Goal: Task Accomplishment & Management: Manage account settings

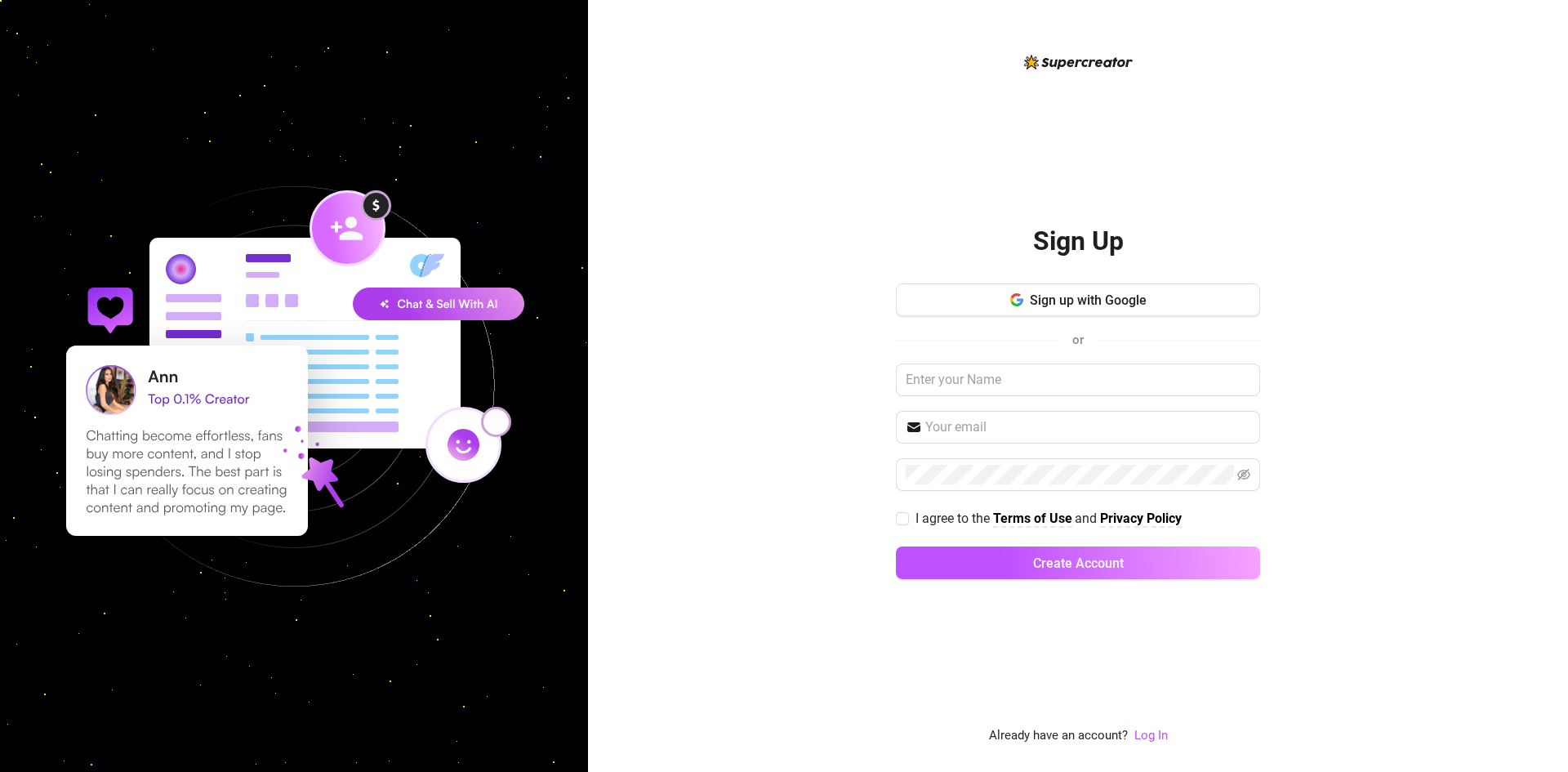
drag, startPoint x: 844, startPoint y: 559, endPoint x: 851, endPoint y: 578, distance: 20.2
click at [844, 559] on div "Sign Up Sign up with Google or I agree to the Terms of Use and Privacy Policy C…" at bounding box center [1078, 386] width 980 height 772
click at [1031, 379] on input "text" at bounding box center [1078, 379] width 364 height 32
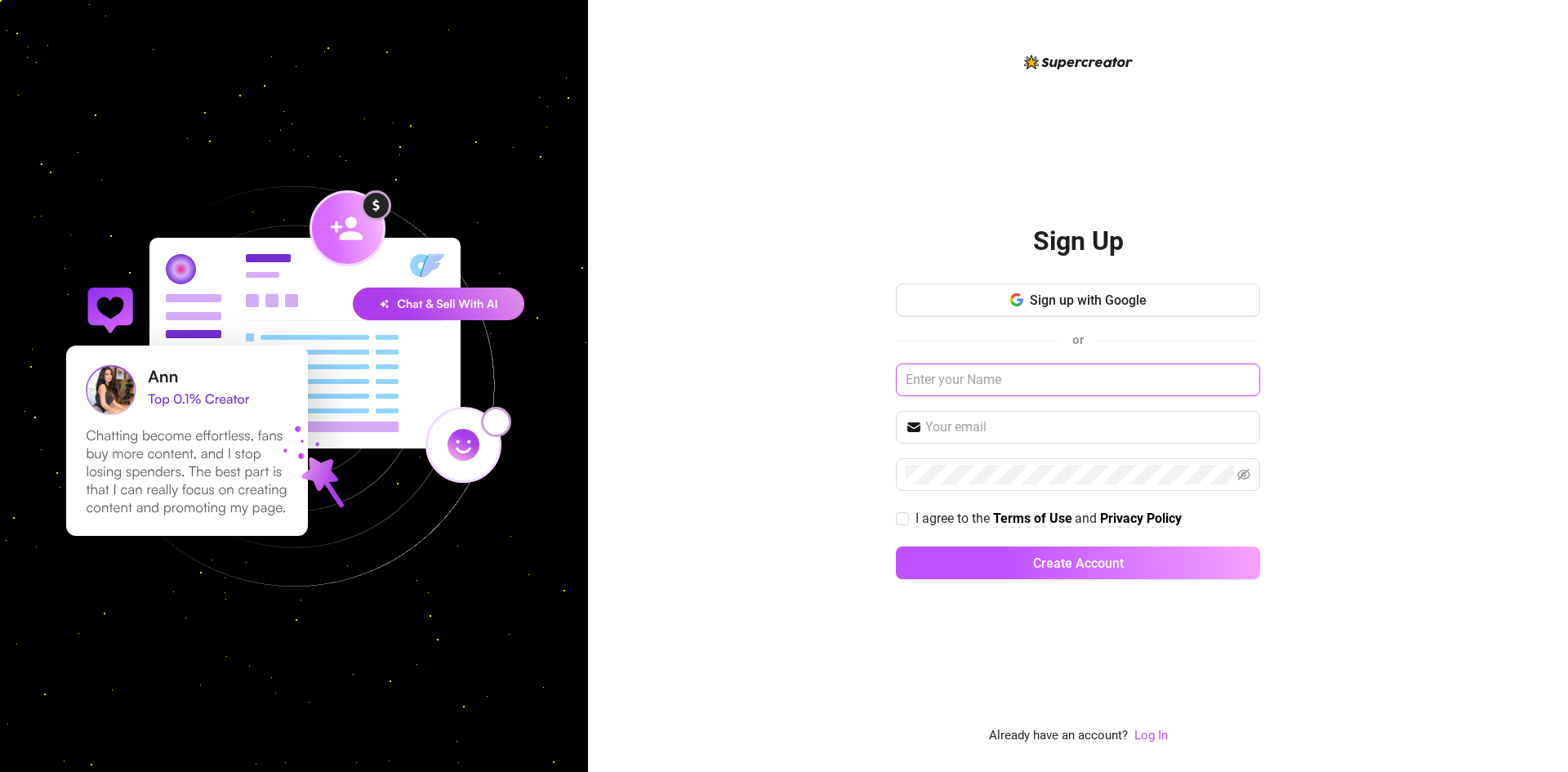
click at [1042, 390] on input "text" at bounding box center [1078, 379] width 364 height 32
drag, startPoint x: 1073, startPoint y: 378, endPoint x: 1079, endPoint y: 389, distance: 12.5
click at [1073, 378] on input "text" at bounding box center [1078, 379] width 364 height 32
click at [1153, 734] on link "Log In" at bounding box center [1151, 734] width 33 height 15
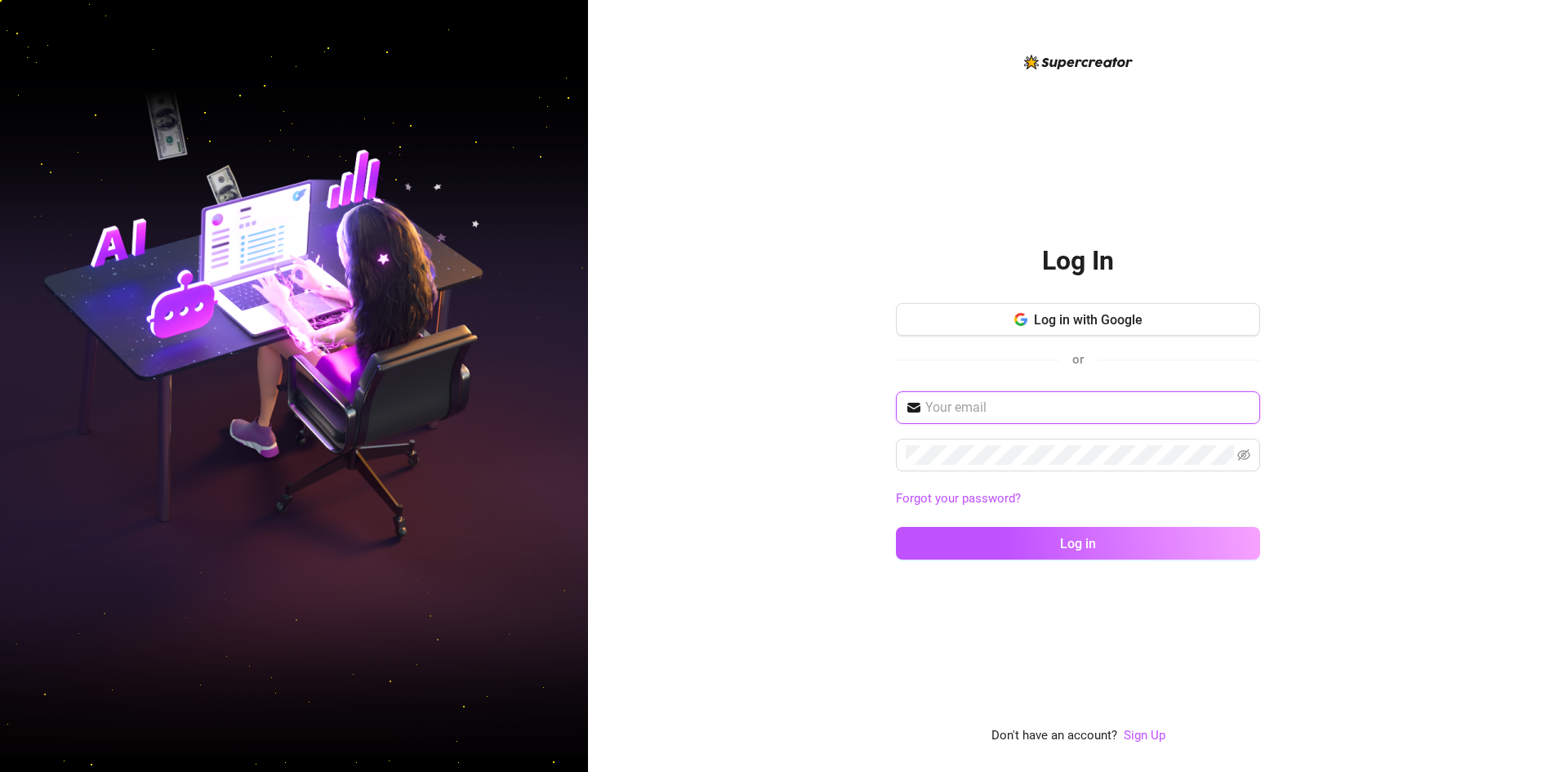
click at [1011, 410] on input "text" at bounding box center [1087, 407] width 325 height 19
paste input "[PERSON_NAME][EMAIL_ADDRESS][DOMAIN_NAME]"
type input "[PERSON_NAME][EMAIL_ADDRESS][DOMAIN_NAME]"
click at [1099, 483] on div "fernando@aliasmediamanagement.com Forgot your password? Log in" at bounding box center [1078, 482] width 364 height 183
click at [1088, 476] on div "fernando@aliasmediamanagement.com Forgot your password? Log in" at bounding box center [1078, 482] width 364 height 183
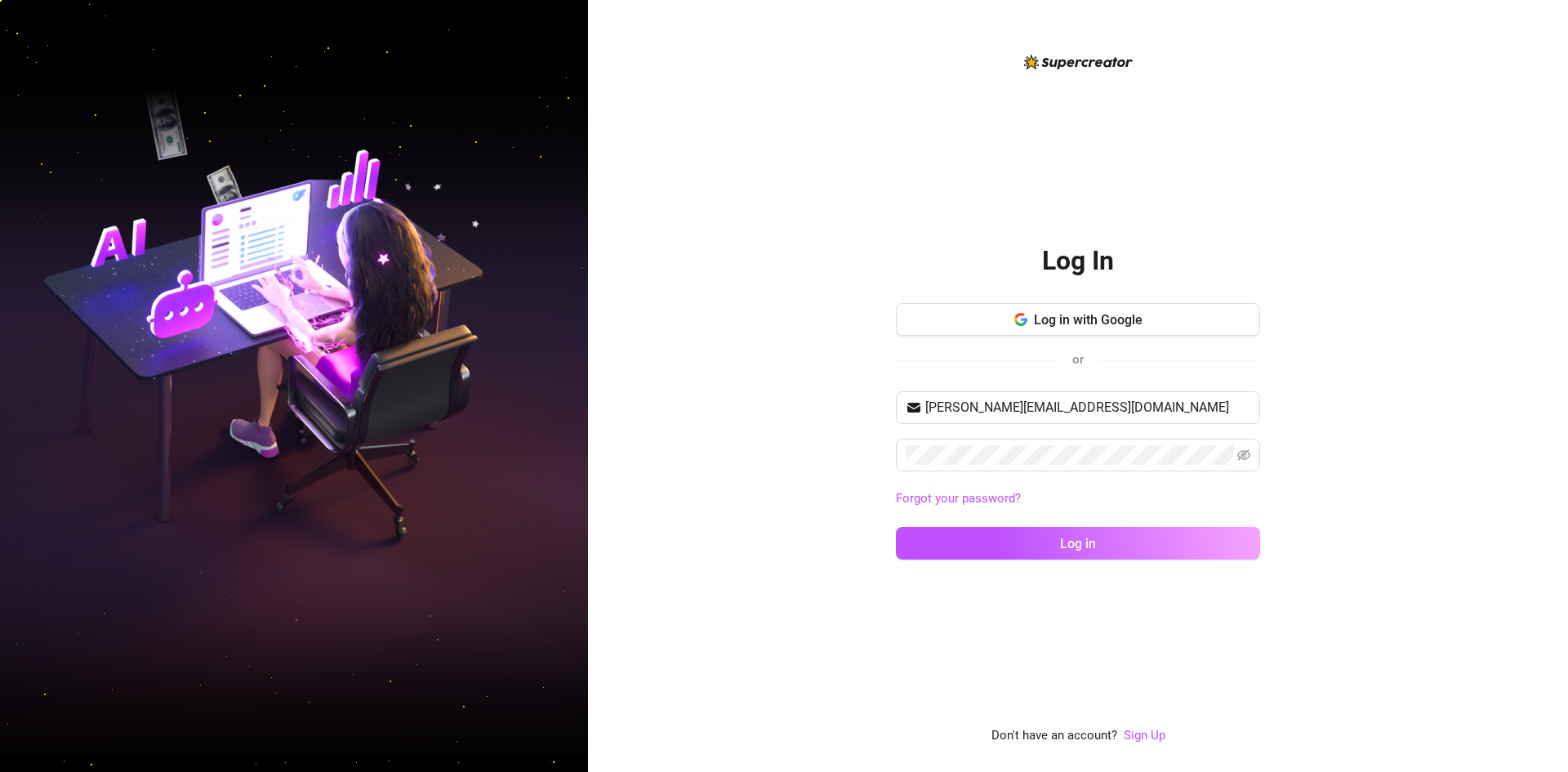
click at [1086, 496] on link "Forgot your password?" at bounding box center [1078, 499] width 364 height 19
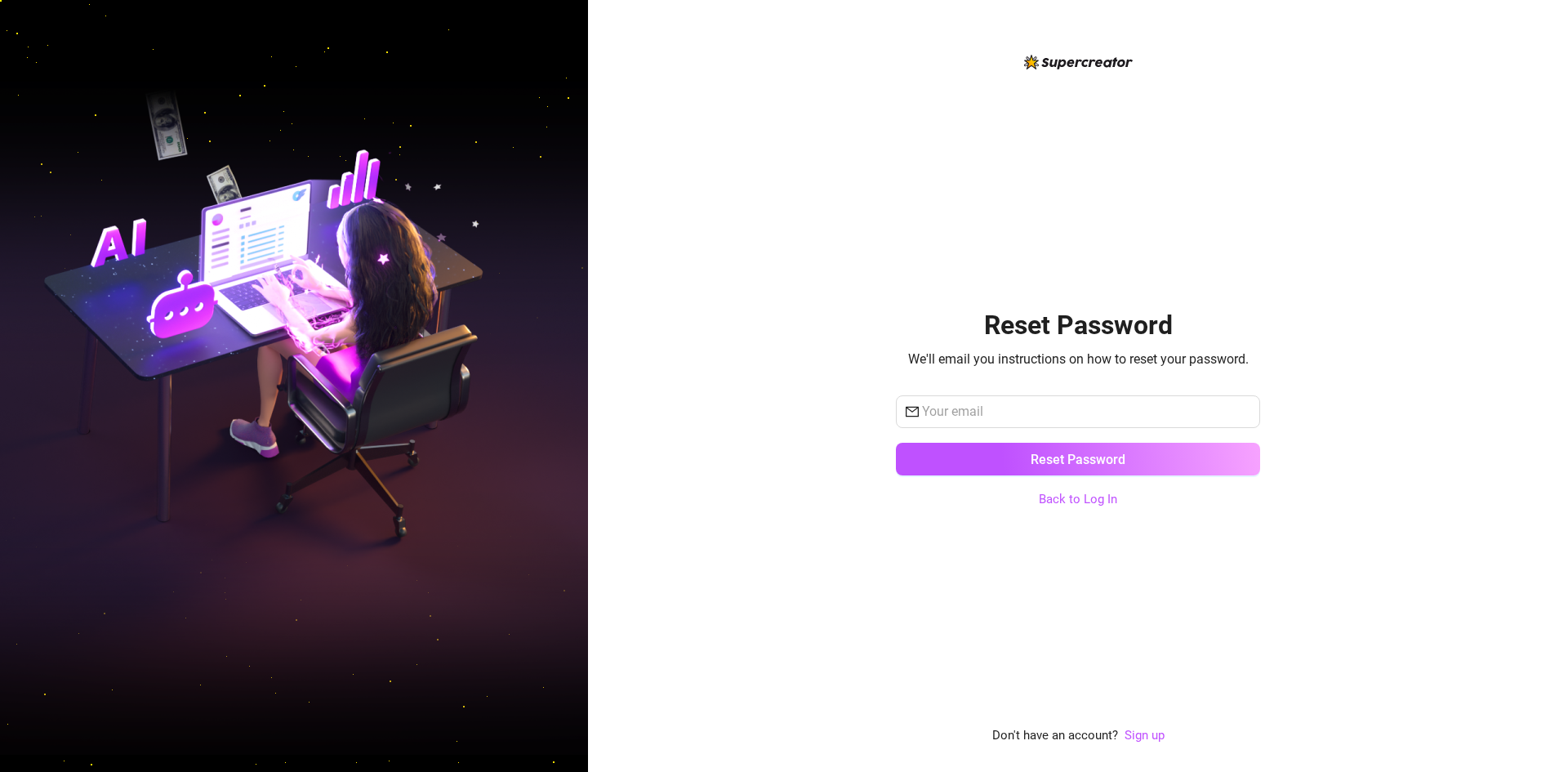
click at [1096, 522] on div "Reset Password We'll email you instructions on how to reset your password. Rese…" at bounding box center [1078, 399] width 364 height 693
click at [1014, 419] on input "text" at bounding box center [1086, 412] width 329 height 19
click at [891, 605] on div "Reset Password We'll email you instructions on how to reset your password. Rese…" at bounding box center [1078, 386] width 980 height 772
click at [1095, 501] on link "Back to Log In" at bounding box center [1078, 498] width 79 height 15
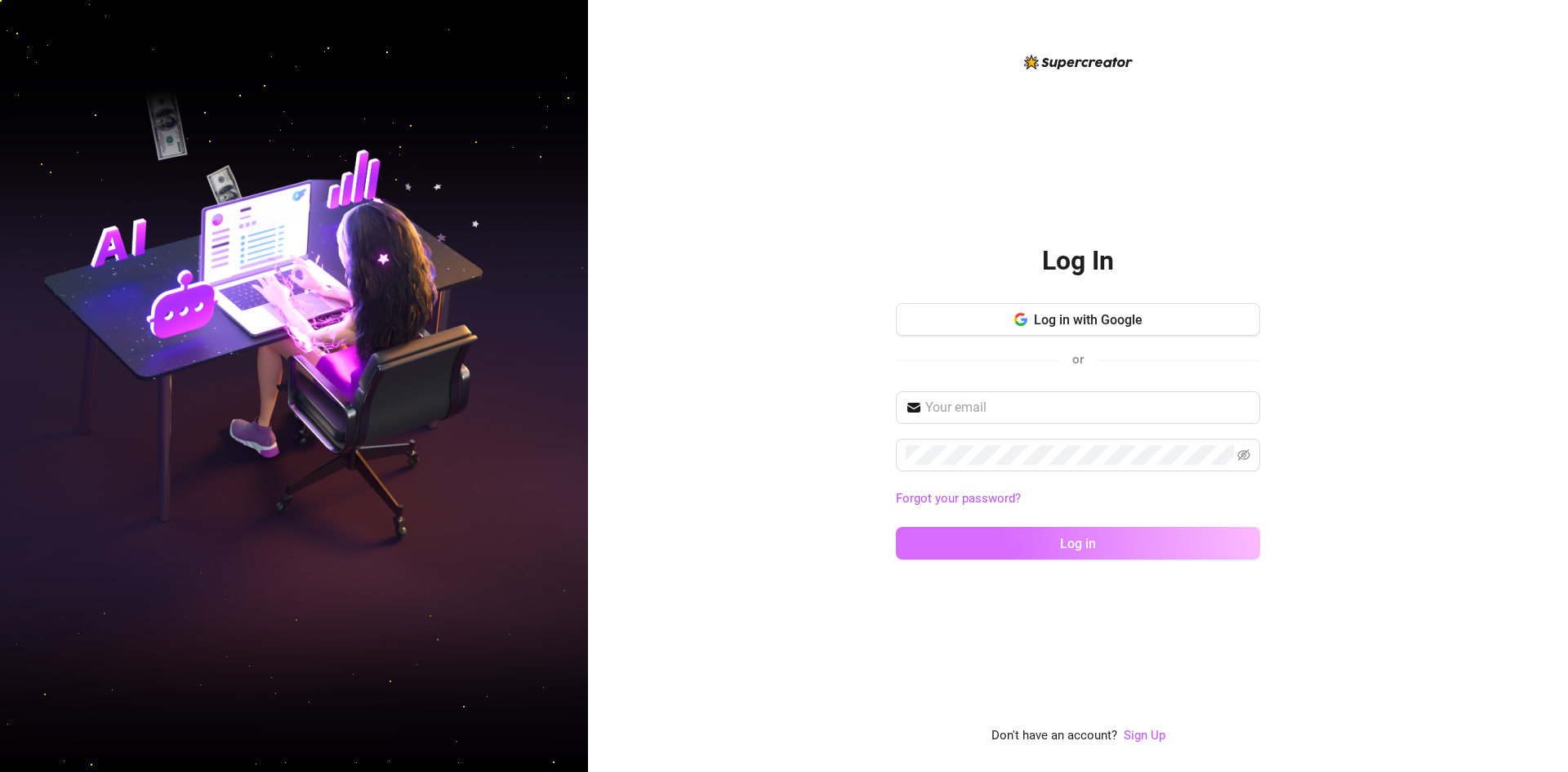
click at [1058, 539] on button "Log in" at bounding box center [1078, 543] width 364 height 32
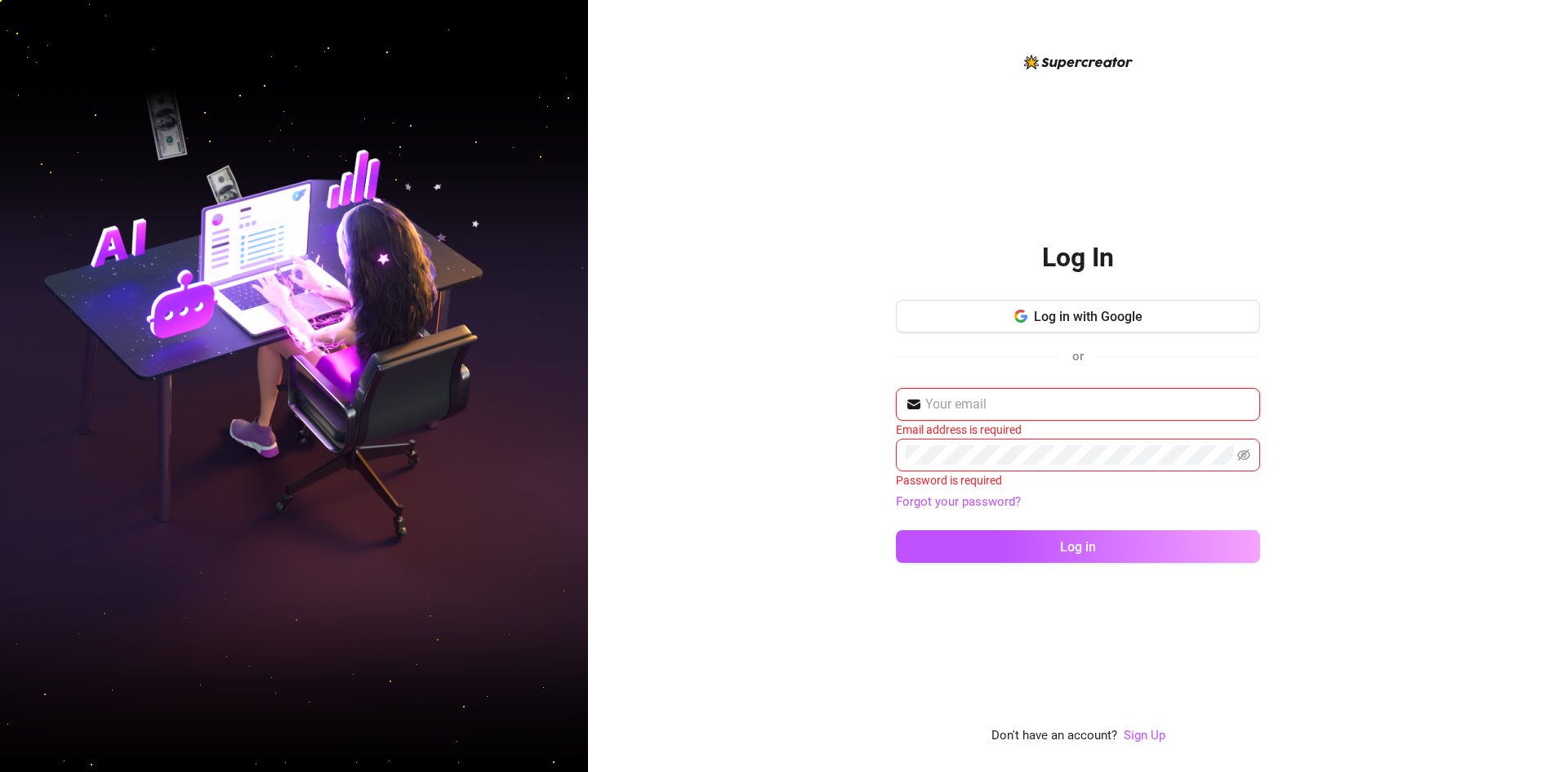
click at [948, 405] on input "text" at bounding box center [1087, 404] width 325 height 19
paste input "fernando@aliasmediamanagement.com"
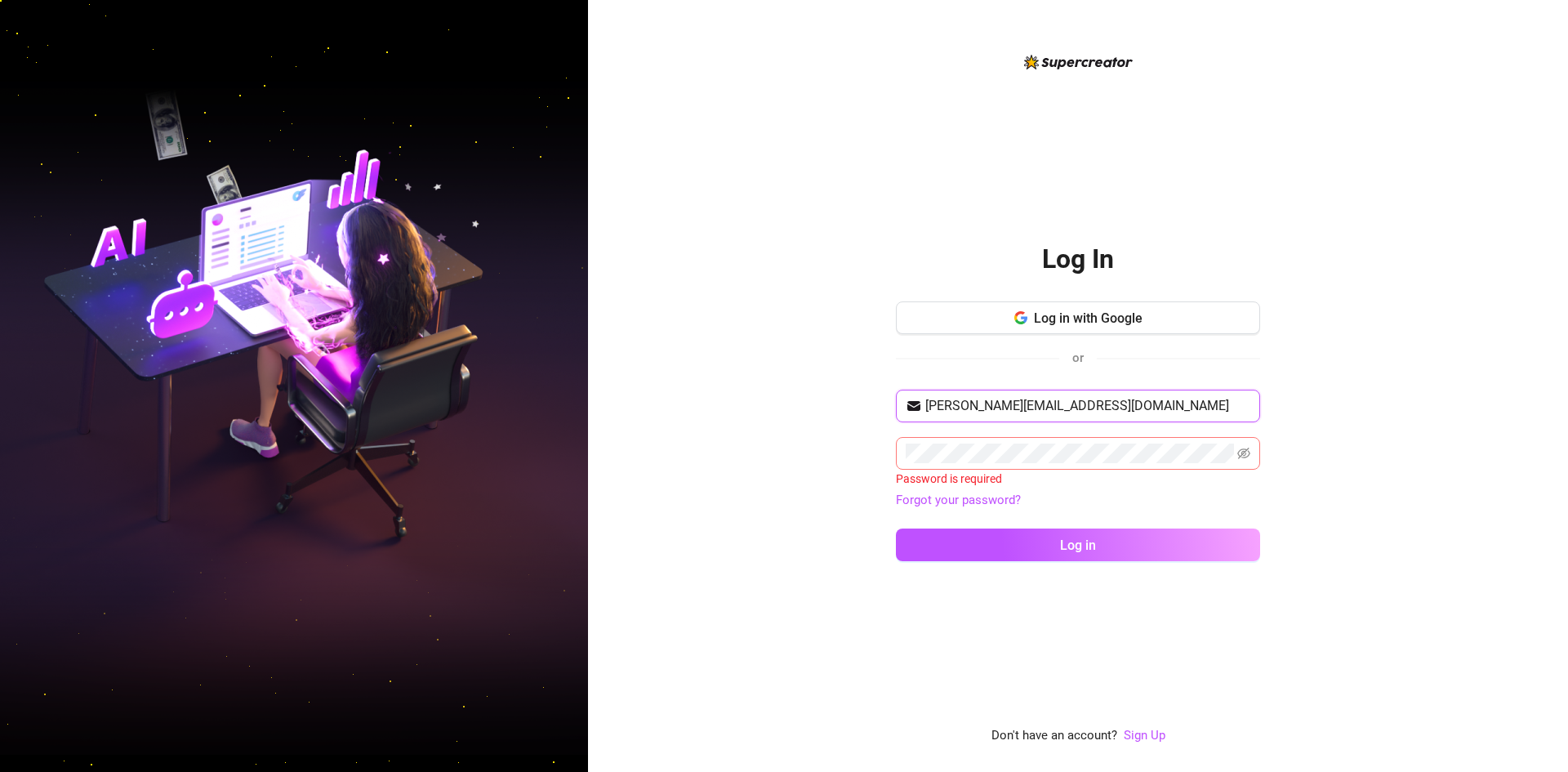
type input "fernando@aliasmediamanagement.com"
click at [988, 495] on link "Forgot your password?" at bounding box center [958, 499] width 125 height 15
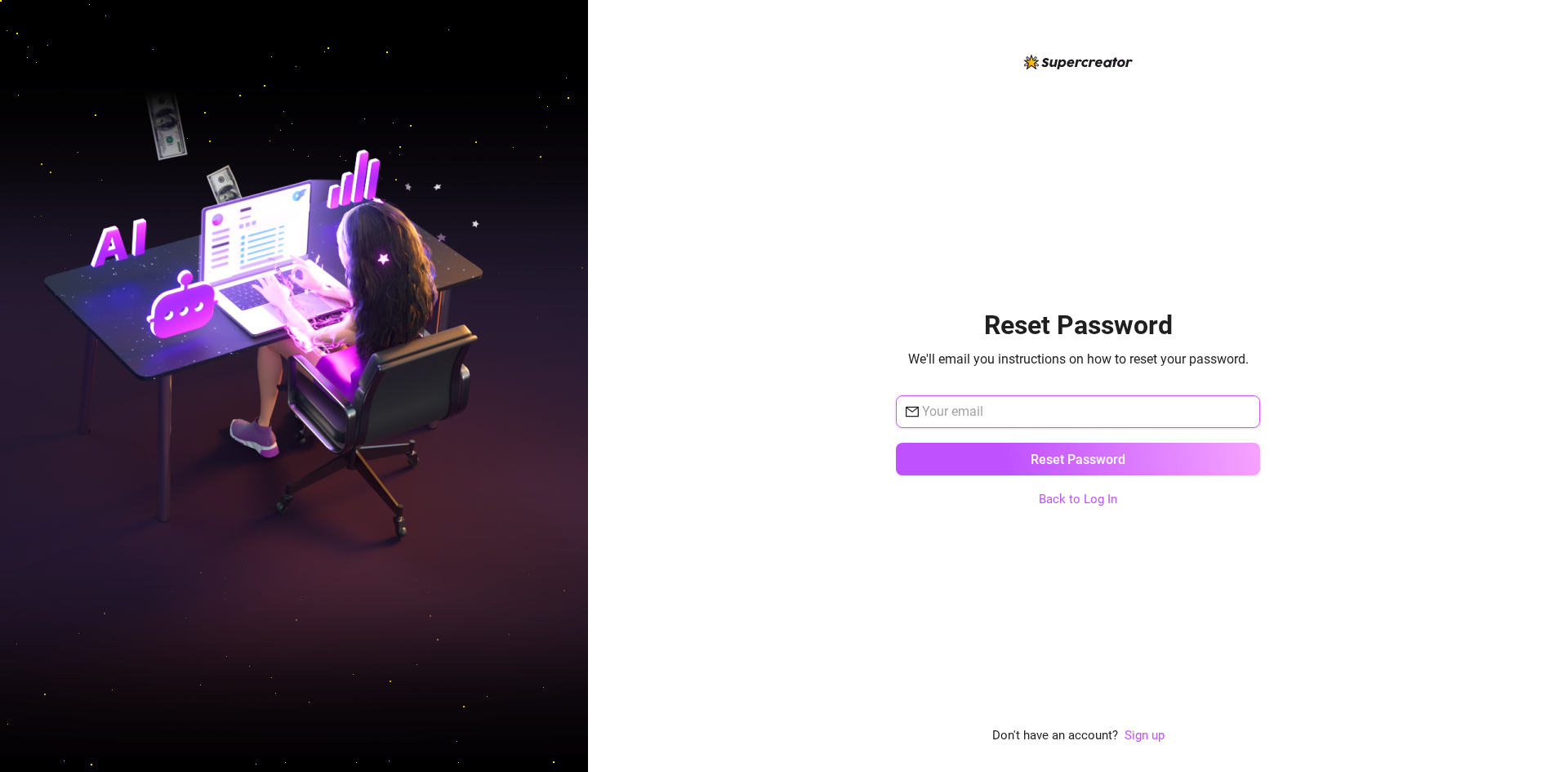
click at [1005, 414] on input "text" at bounding box center [1086, 412] width 329 height 19
paste input "fernando@aliasmediamanagement.com"
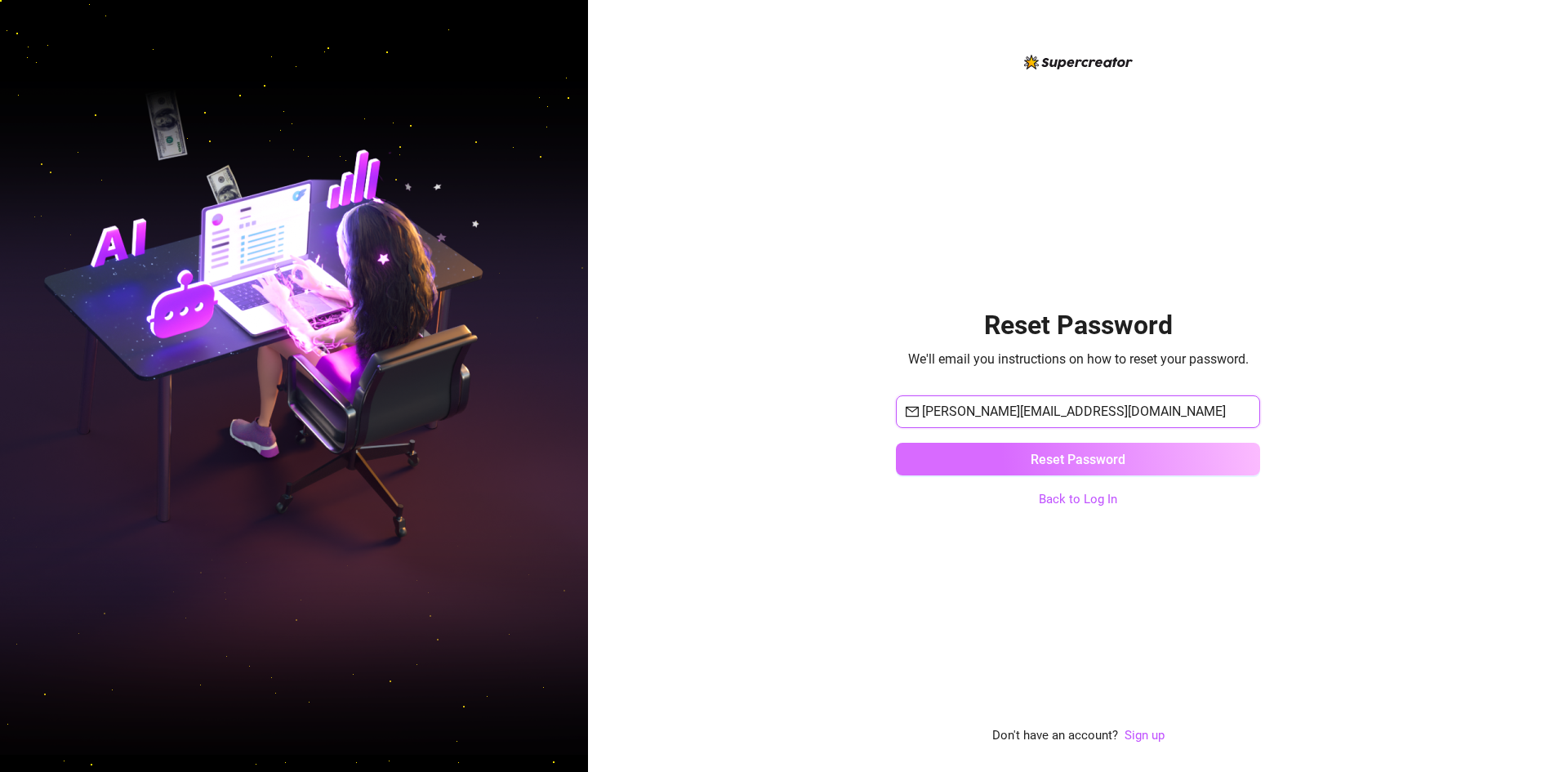
type input "fernando@aliasmediamanagement.com"
click at [999, 467] on button "Reset Password" at bounding box center [1078, 458] width 364 height 32
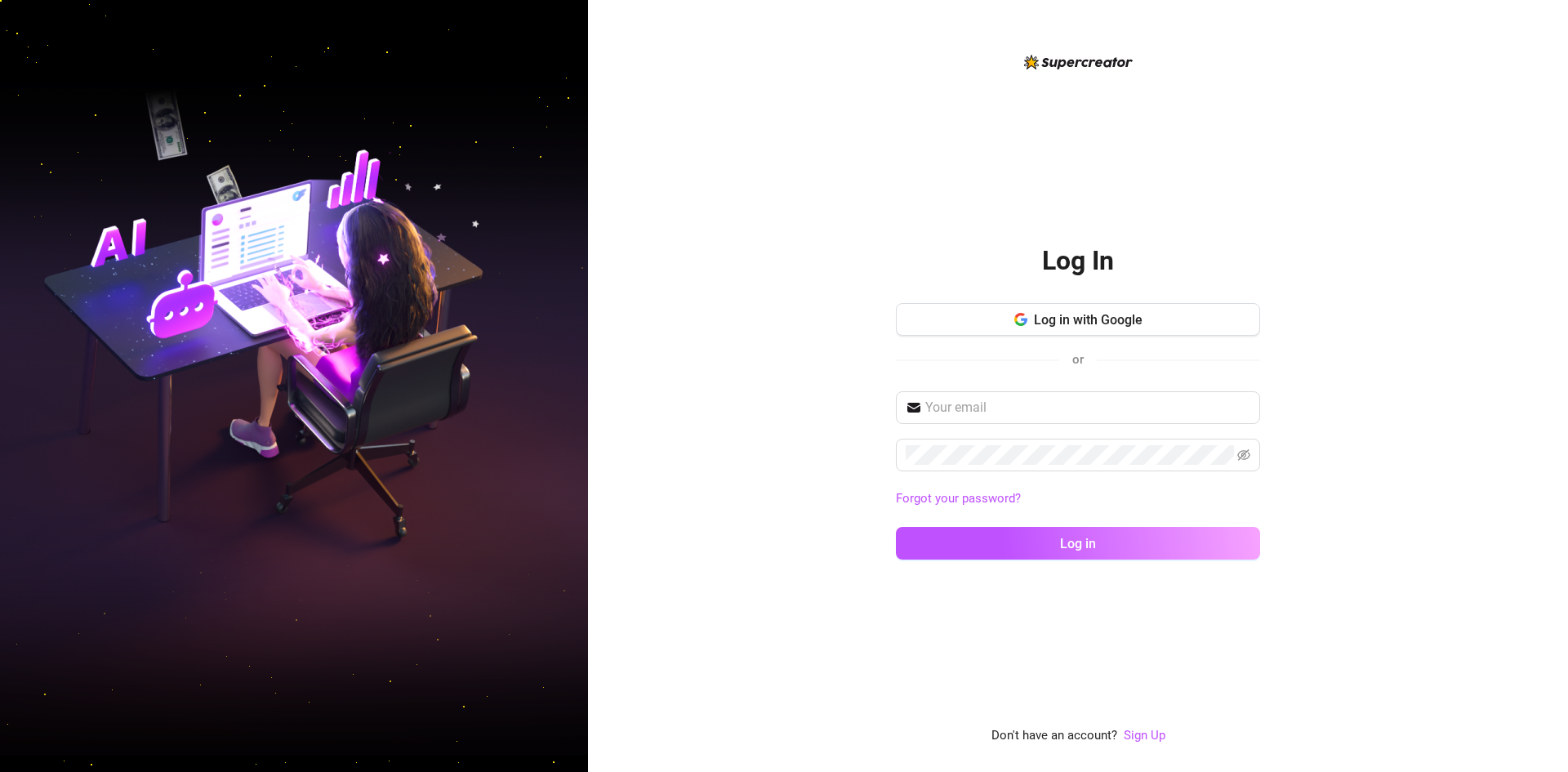
click at [1332, 747] on div "Log In Log in with Google or Forgot your password? Log in Don't have an account…" at bounding box center [1078, 386] width 980 height 772
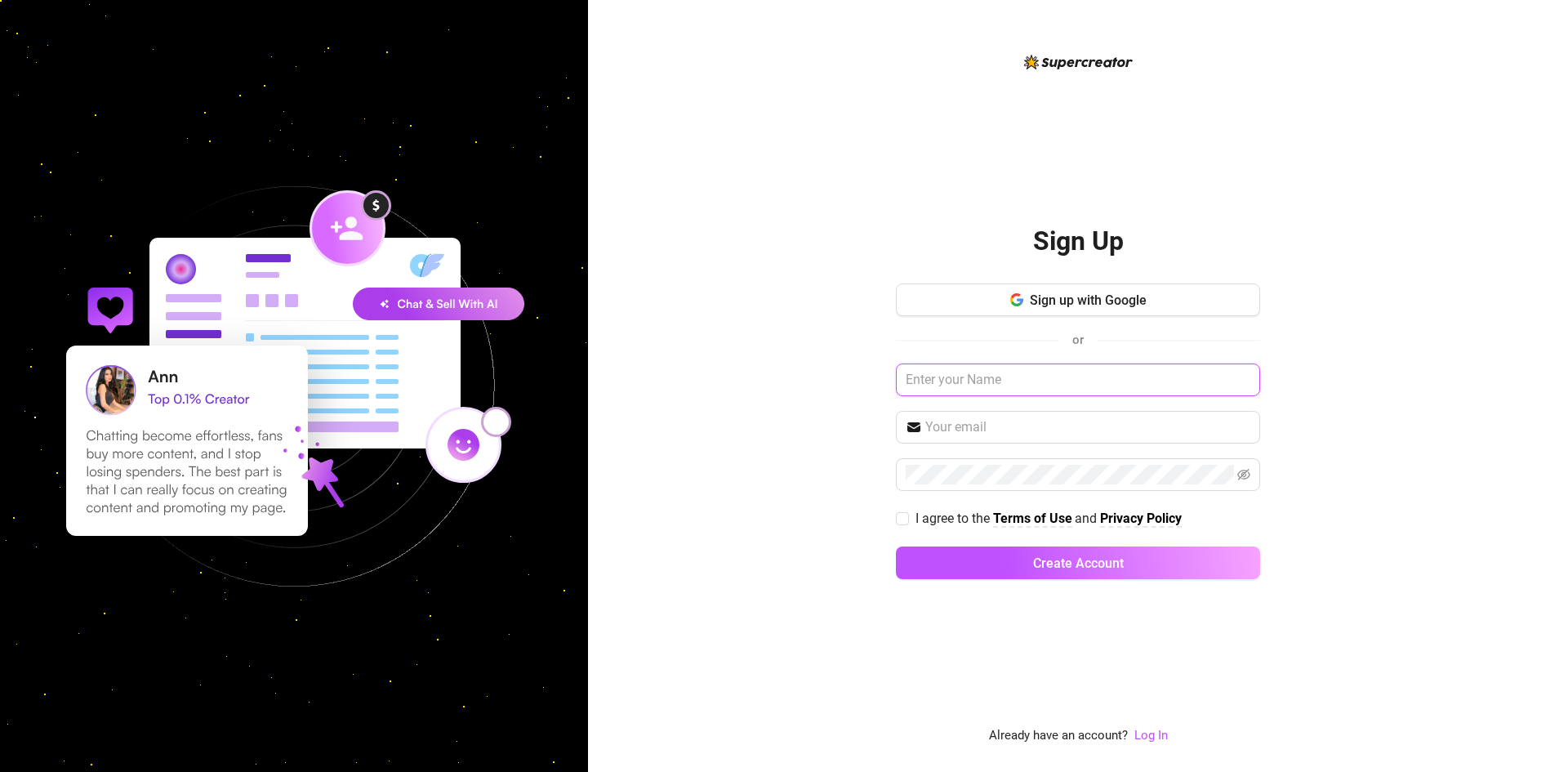
click at [1004, 385] on input "text" at bounding box center [1078, 379] width 364 height 32
drag, startPoint x: 983, startPoint y: 485, endPoint x: 1049, endPoint y: 515, distance: 72.5
click at [983, 485] on span at bounding box center [1078, 474] width 364 height 32
click at [1066, 383] on input "text" at bounding box center [1078, 379] width 364 height 32
click at [1062, 369] on input "text" at bounding box center [1078, 379] width 364 height 32
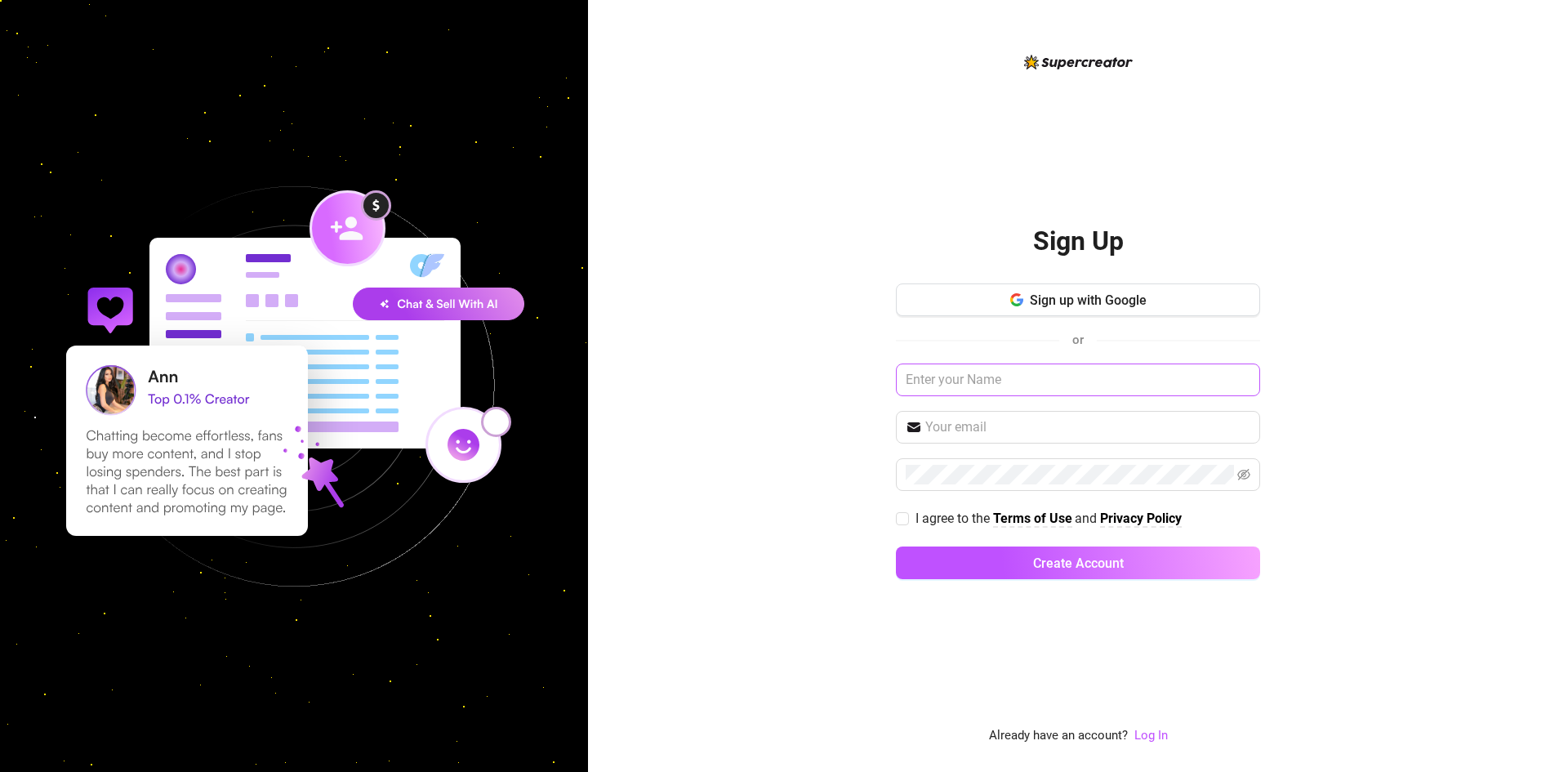
drag, startPoint x: 1061, startPoint y: 356, endPoint x: 1061, endPoint y: 383, distance: 27.0
click at [1061, 357] on div "Sign up with Google or I agree to the Terms of Use and Privacy Policy Create Ac…" at bounding box center [1078, 438] width 364 height 310
click at [1061, 384] on input "text" at bounding box center [1078, 379] width 364 height 32
click at [1173, 630] on div "Sign Up Sign up with Google or I agree to the Terms of Use and Privacy Policy C…" at bounding box center [1078, 399] width 364 height 693
click at [1418, 205] on div "Sign Up Sign up with Google or I agree to the Terms of Use and Privacy Policy C…" at bounding box center [1078, 386] width 980 height 772
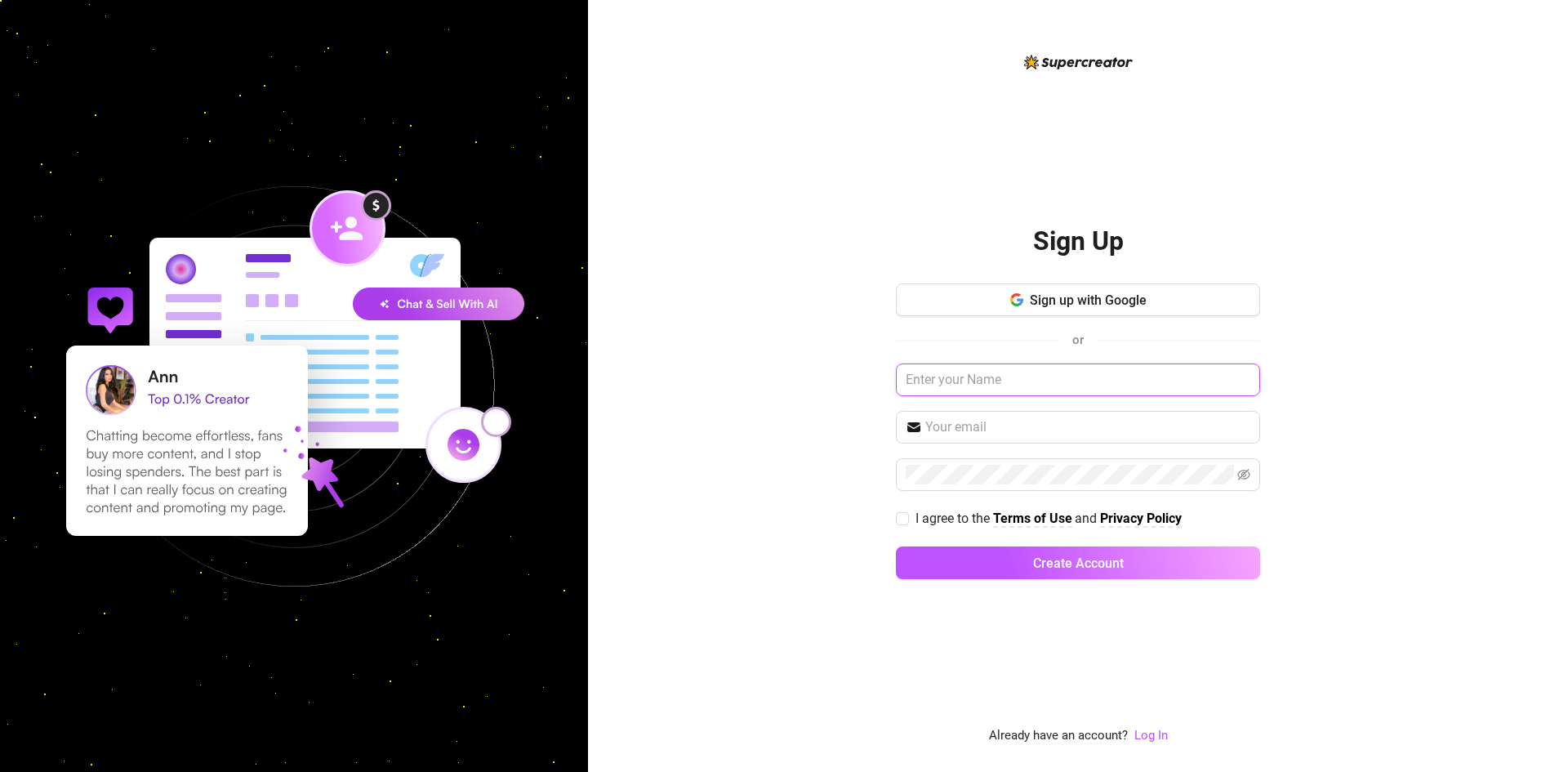
click at [999, 392] on input "text" at bounding box center [1078, 379] width 364 height 32
paste input "fernando@aliasmediamanagement.com"
type input "fernando@aliasmediamanagement.com"
click at [1397, 648] on div "Sign Up Sign up with Google or fernando@aliasmediamanagement.com I agree to the…" at bounding box center [1078, 386] width 980 height 772
click at [1157, 727] on link "Log In" at bounding box center [1151, 736] width 33 height 19
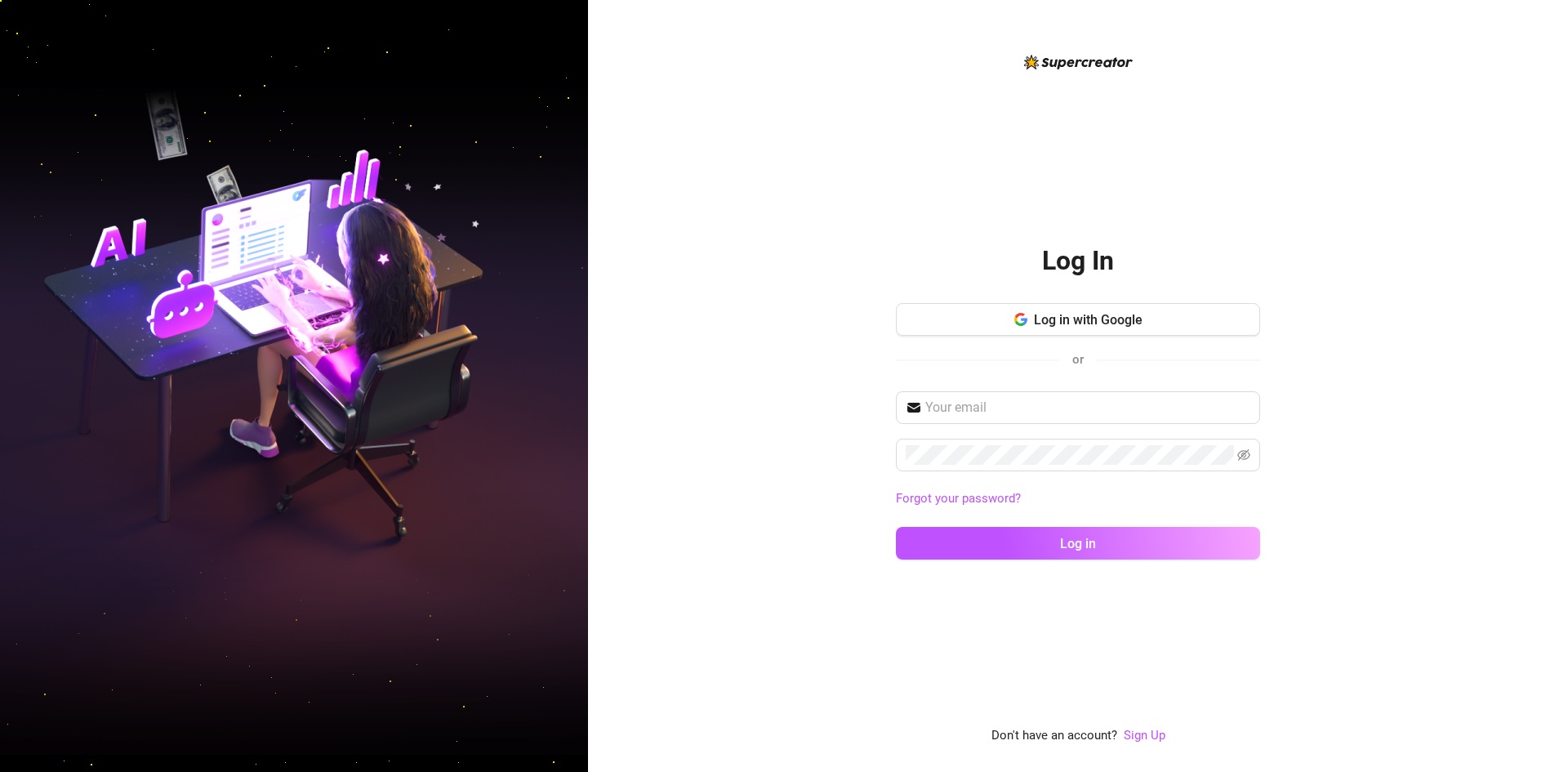
click at [1012, 379] on div "Log in with Google or" at bounding box center [1078, 344] width 364 height 80
drag, startPoint x: 993, startPoint y: 400, endPoint x: 992, endPoint y: 417, distance: 17.0
click at [992, 400] on input "text" at bounding box center [1087, 407] width 325 height 19
paste input "fernando@aliasmediamanagement.com"
type input "fernando@aliasmediamanagement.com"
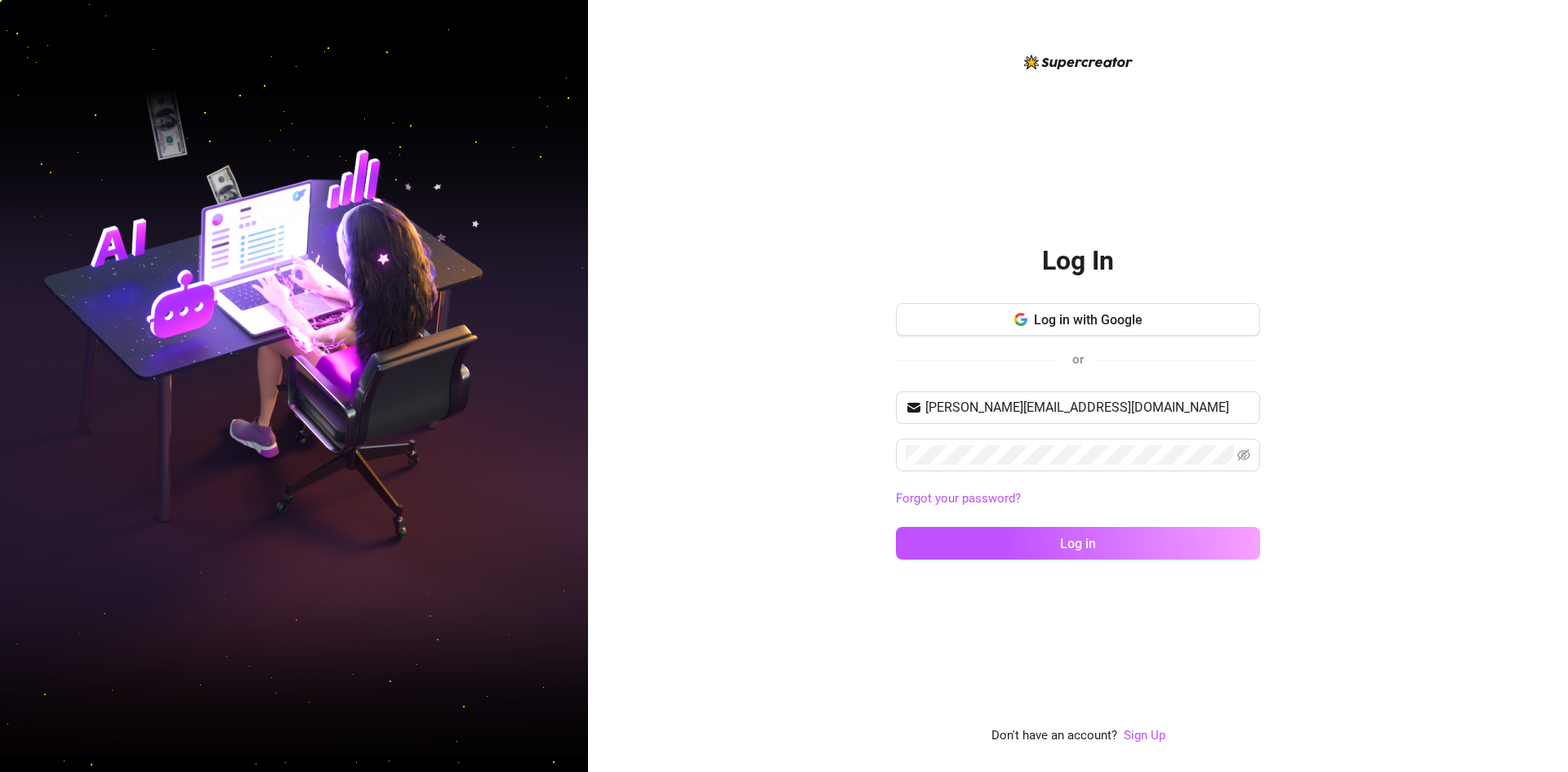
drag, startPoint x: 1462, startPoint y: 386, endPoint x: 1231, endPoint y: 501, distance: 258.0
click at [1462, 386] on div "Log In Log in with Google or fernando@aliasmediamanagement.com Forgot your pass…" at bounding box center [1078, 386] width 980 height 772
click at [1067, 542] on span "Log in" at bounding box center [1078, 544] width 36 height 16
